Goal: Find specific page/section: Find specific page/section

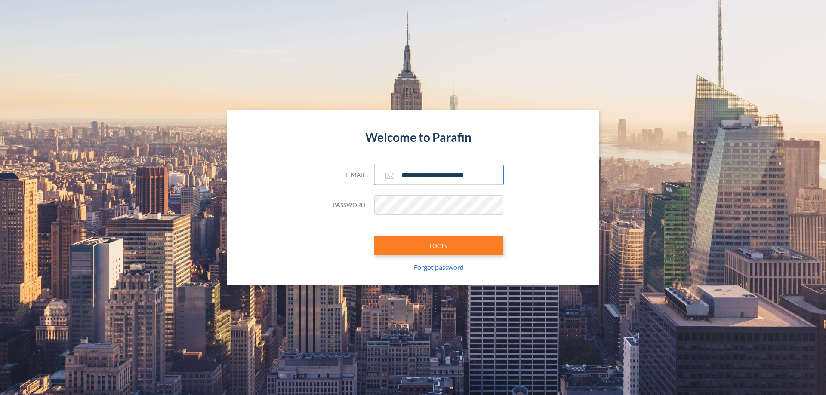
type input "**********"
click at [439, 246] on button "LOGIN" at bounding box center [438, 246] width 129 height 20
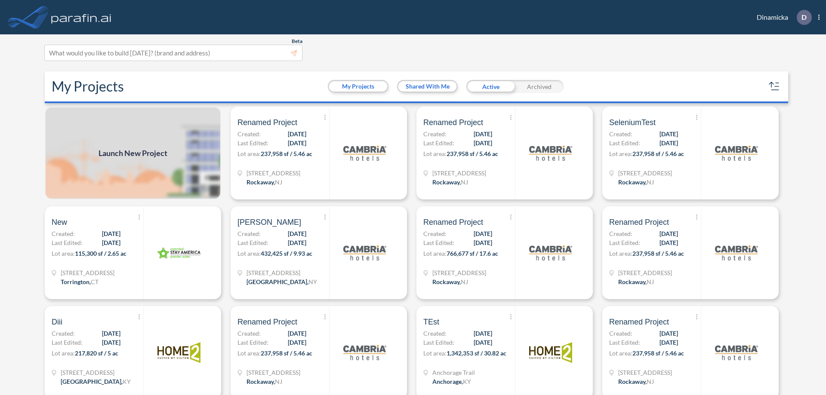
scroll to position [2, 0]
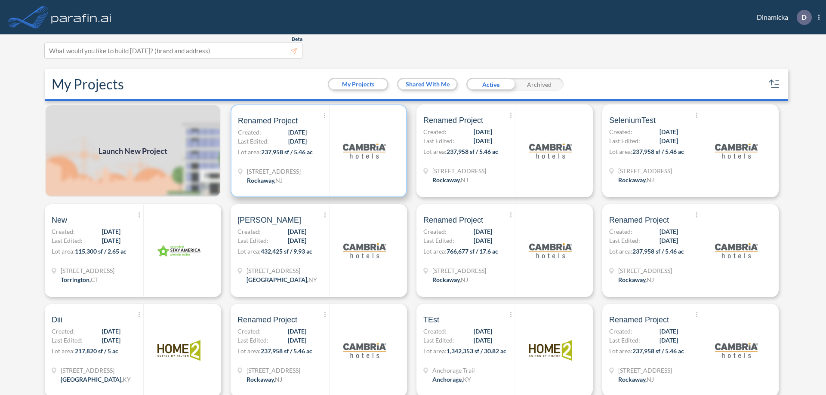
click at [317, 151] on p "Lot area: 237,958 sf / 5.46 ac" at bounding box center [283, 154] width 91 height 12
